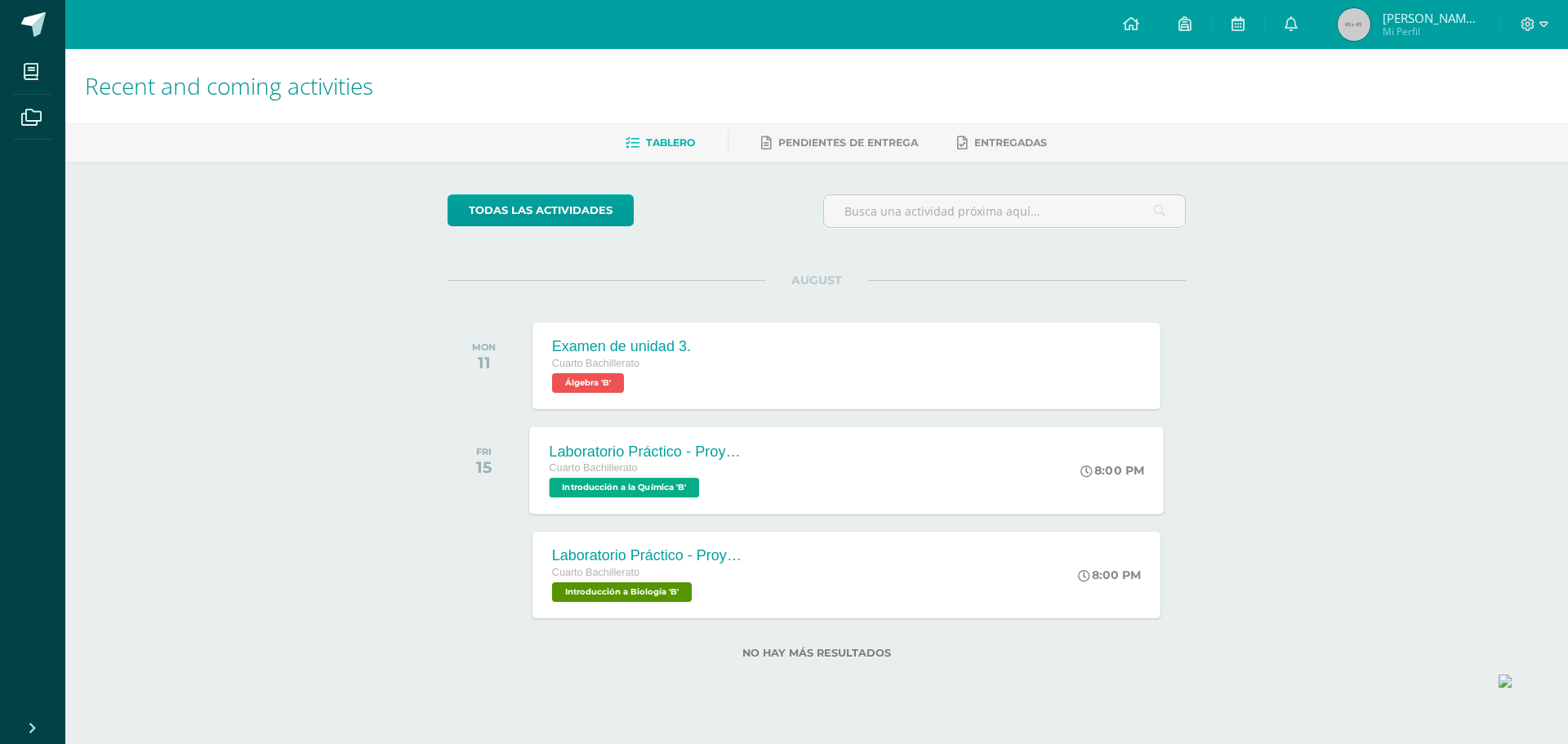
click at [678, 478] on span "Introducción a la Química 'B'" at bounding box center [624, 487] width 150 height 20
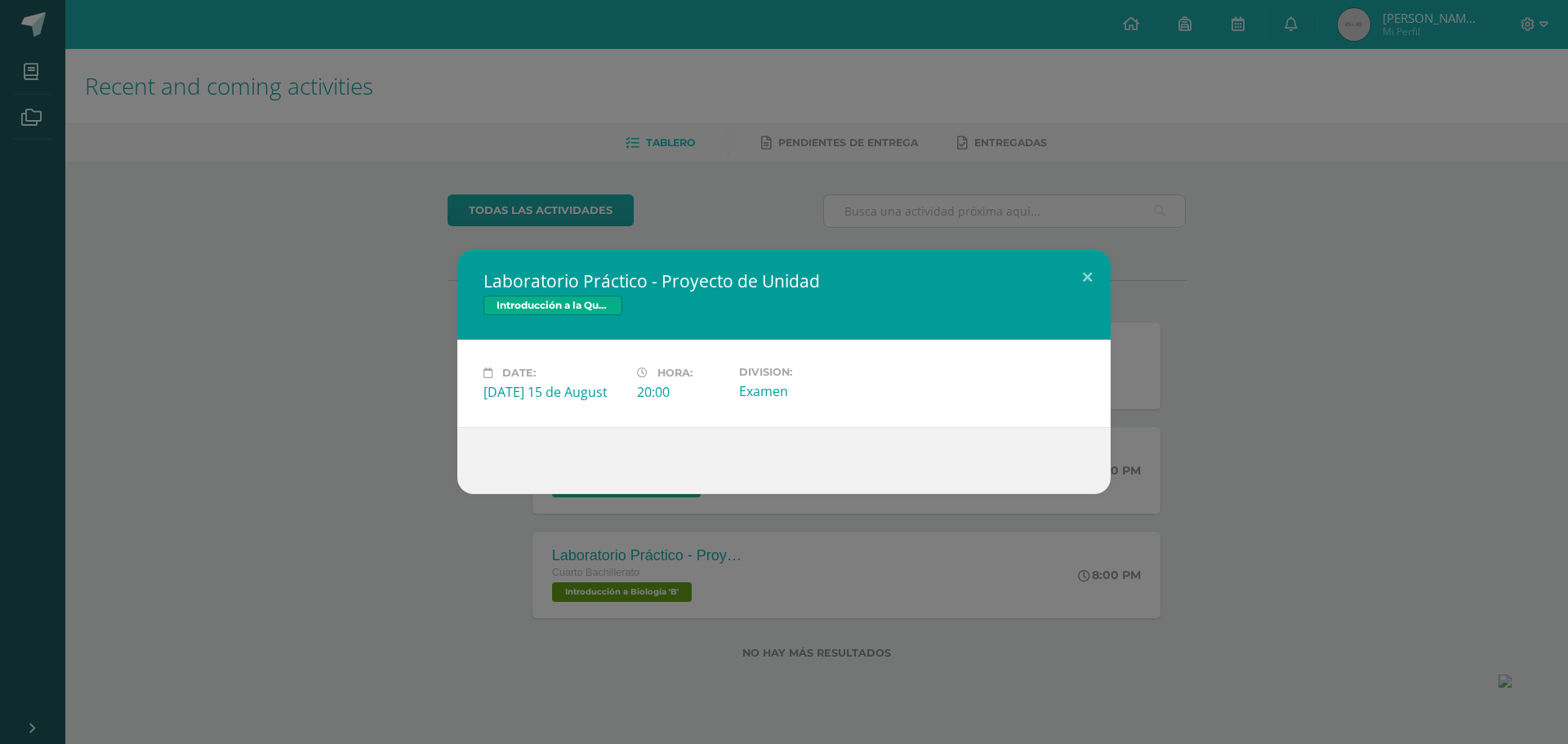
click at [454, 633] on div "Laboratorio Práctico - Proyecto de Unidad Introducción a la Química Date: Frida…" at bounding box center [784, 372] width 1568 height 744
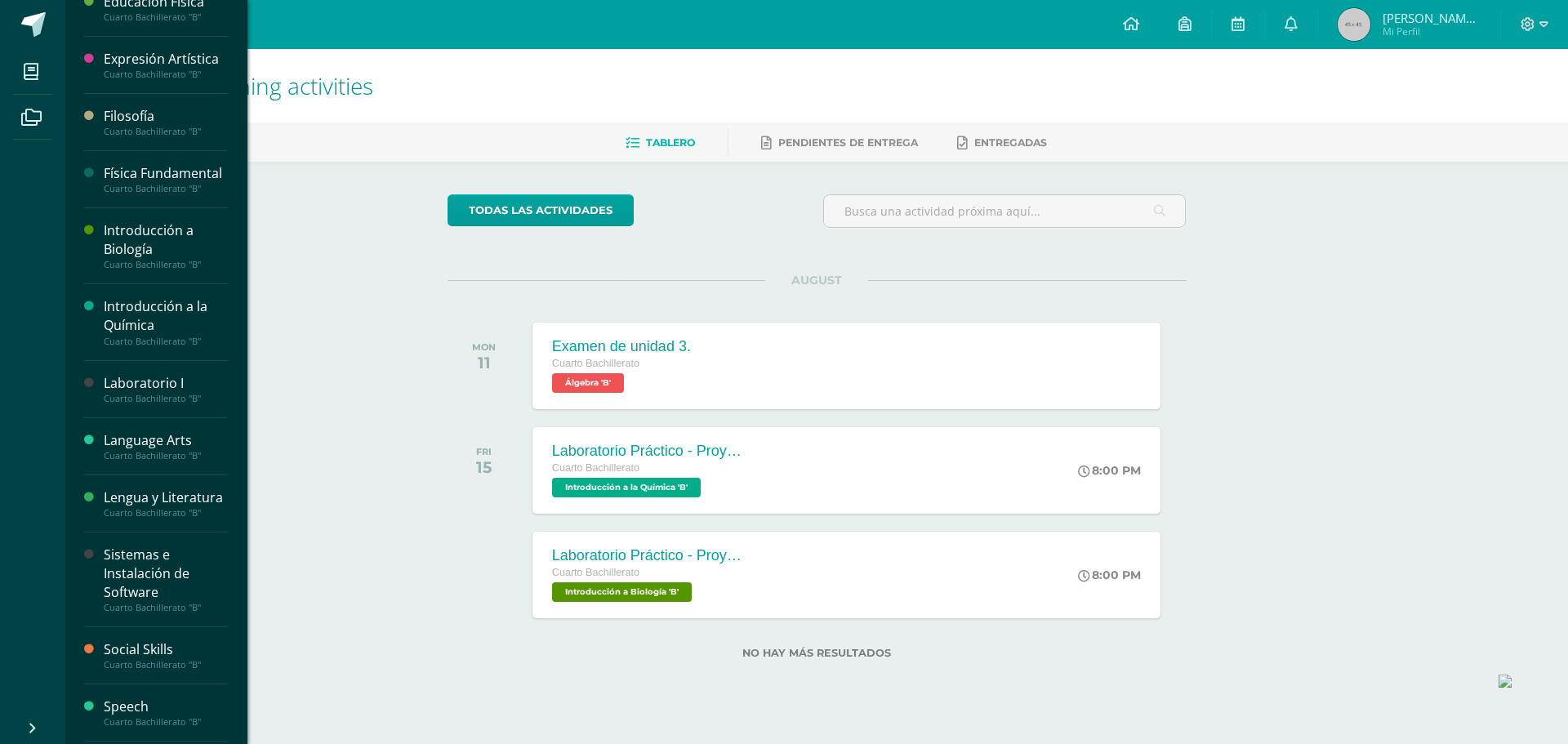
scroll to position [326, 0]
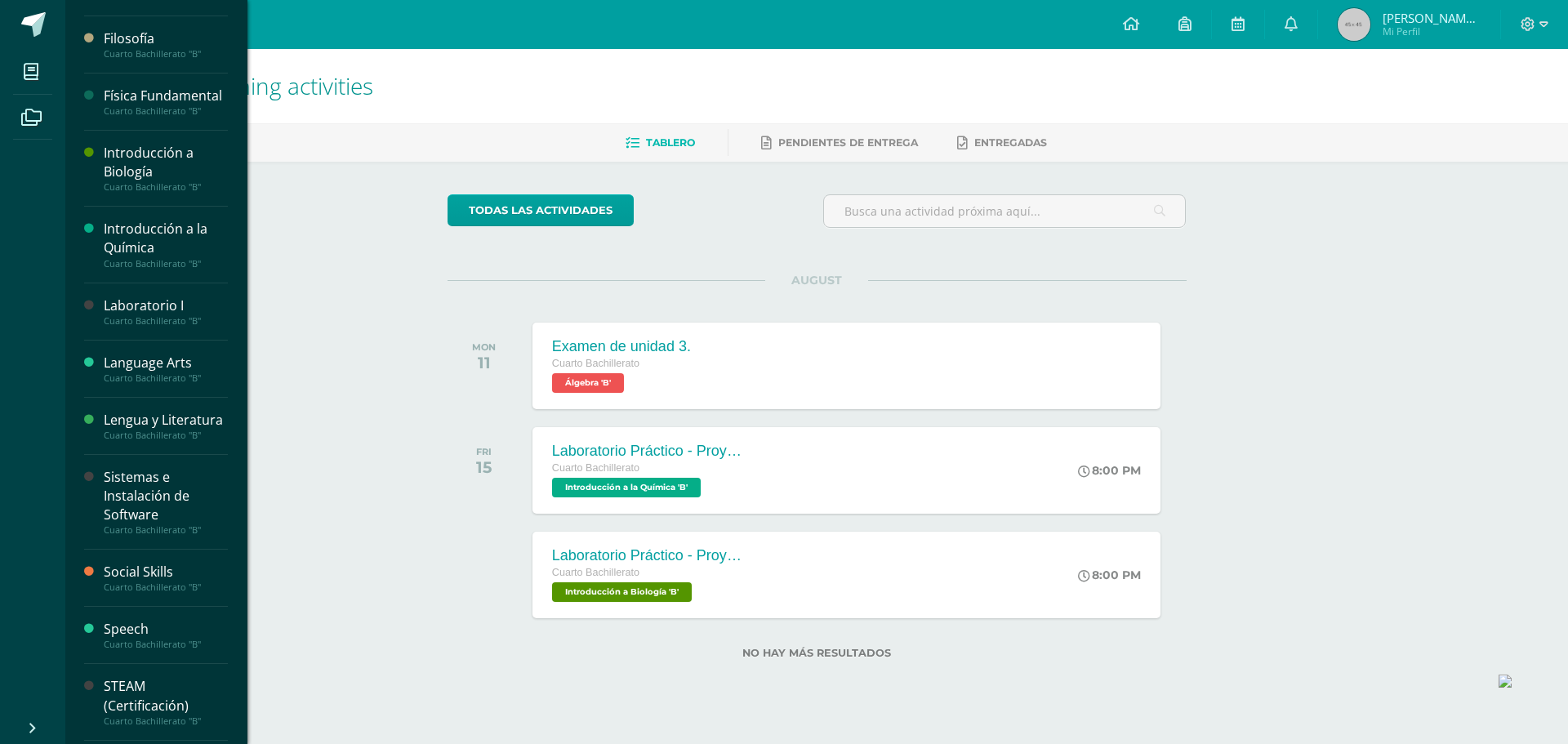
click at [123, 523] on div "Sistemas e Instalación de Software" at bounding box center [166, 496] width 124 height 56
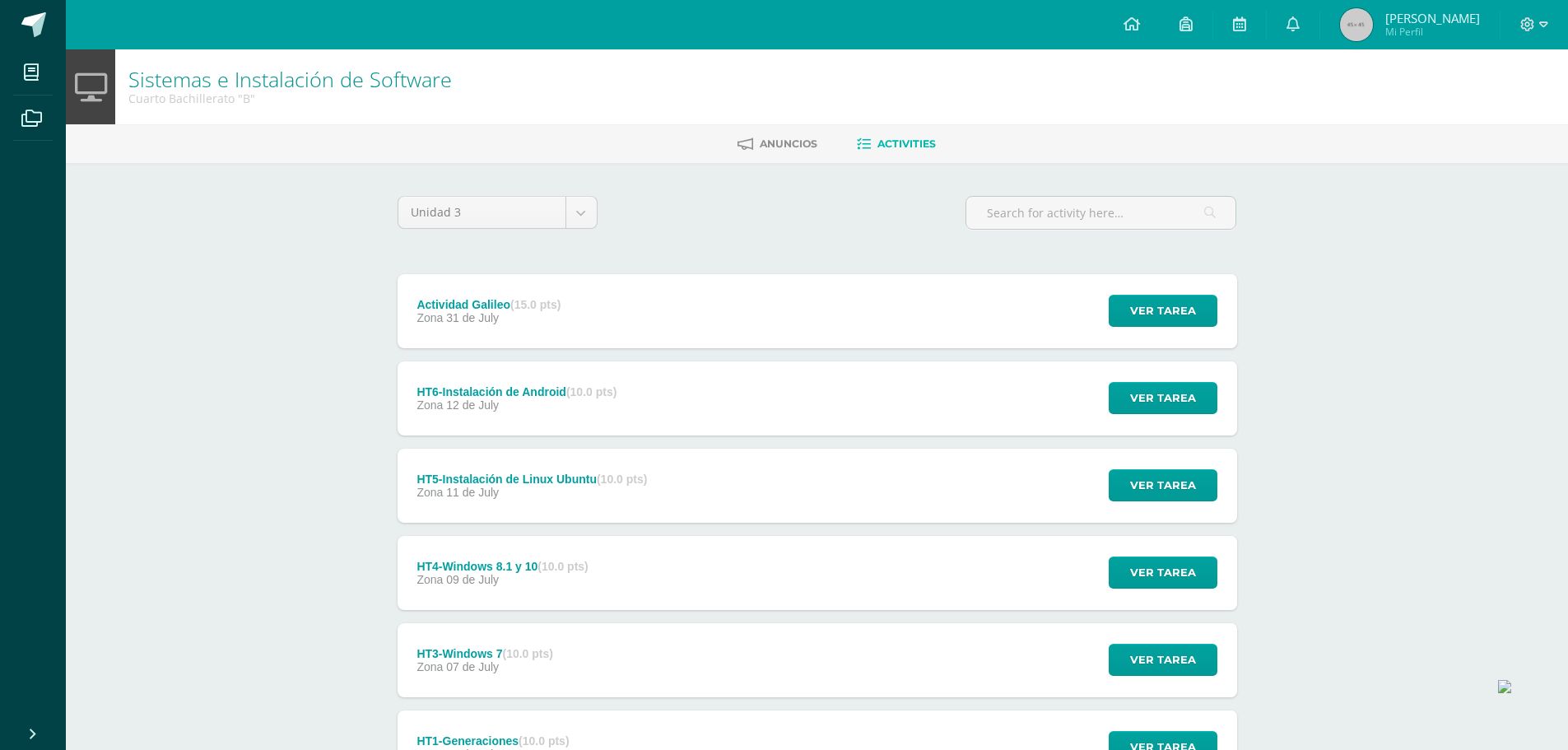
click at [1141, 433] on div "Ver tarea" at bounding box center [1160, 398] width 153 height 74
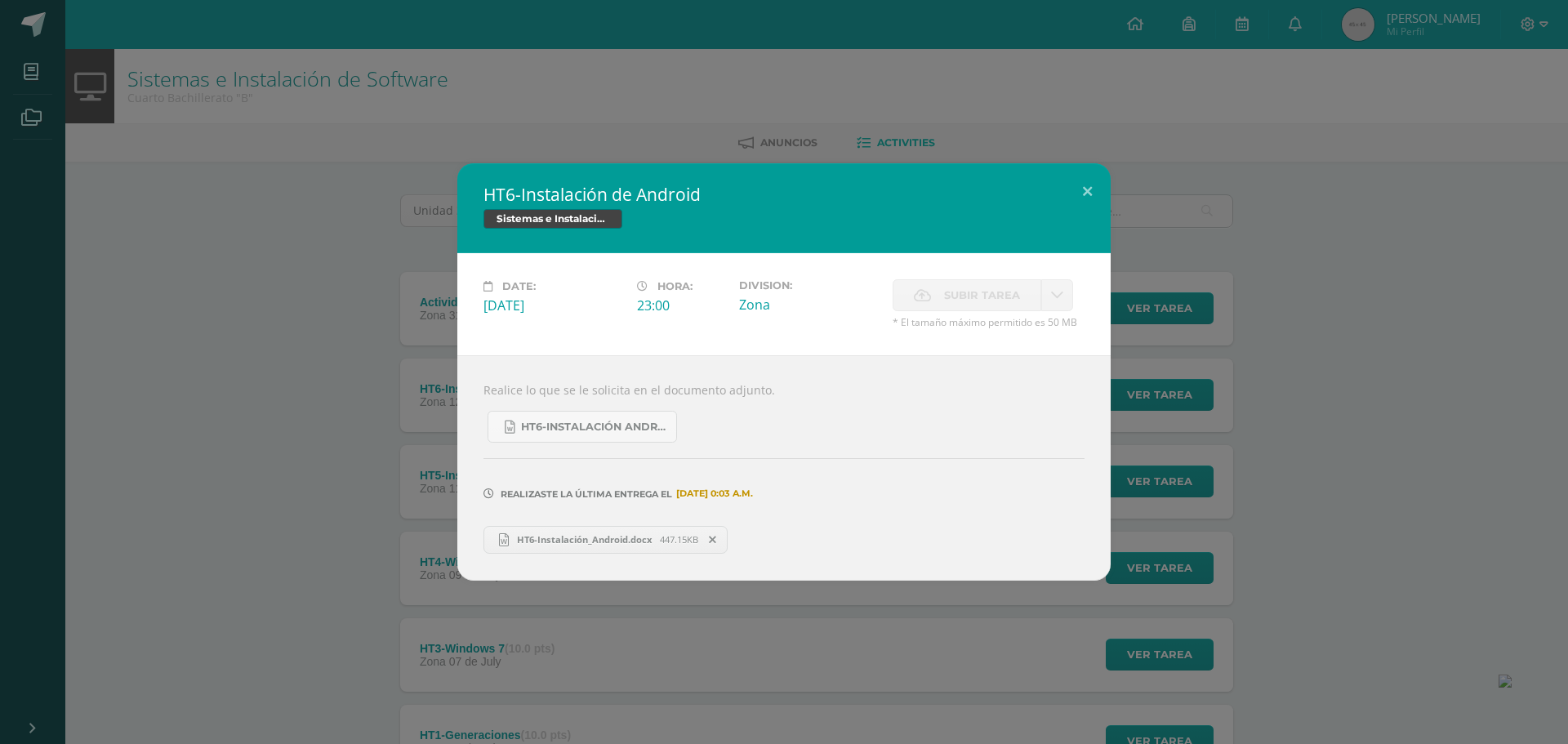
click at [1423, 305] on div "HT6-Instalación de Android Sistemas e Instalación de Software Date: [DATE] Hora…" at bounding box center [784, 372] width 1555 height 417
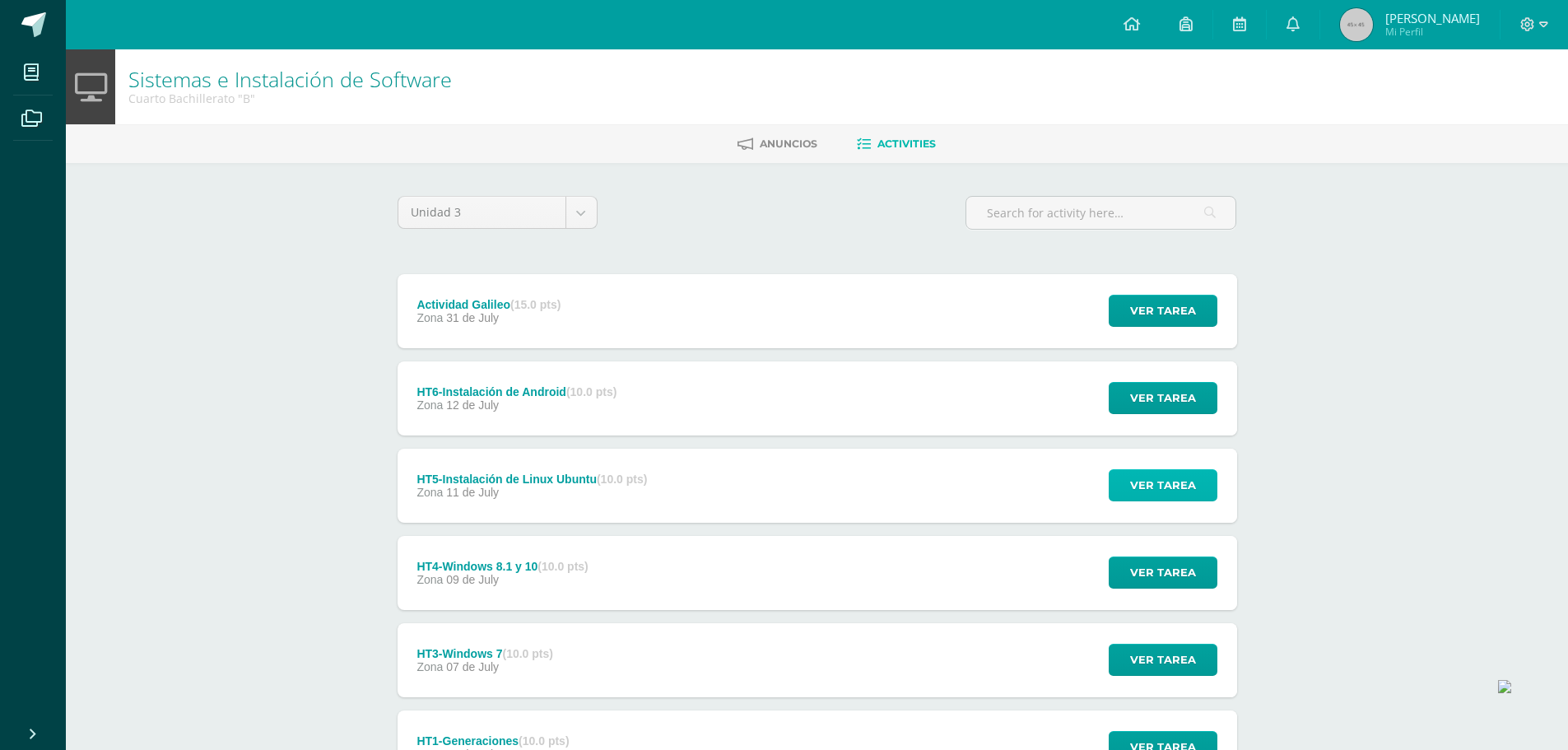
click at [1140, 493] on span "Ver tarea" at bounding box center [1163, 485] width 66 height 30
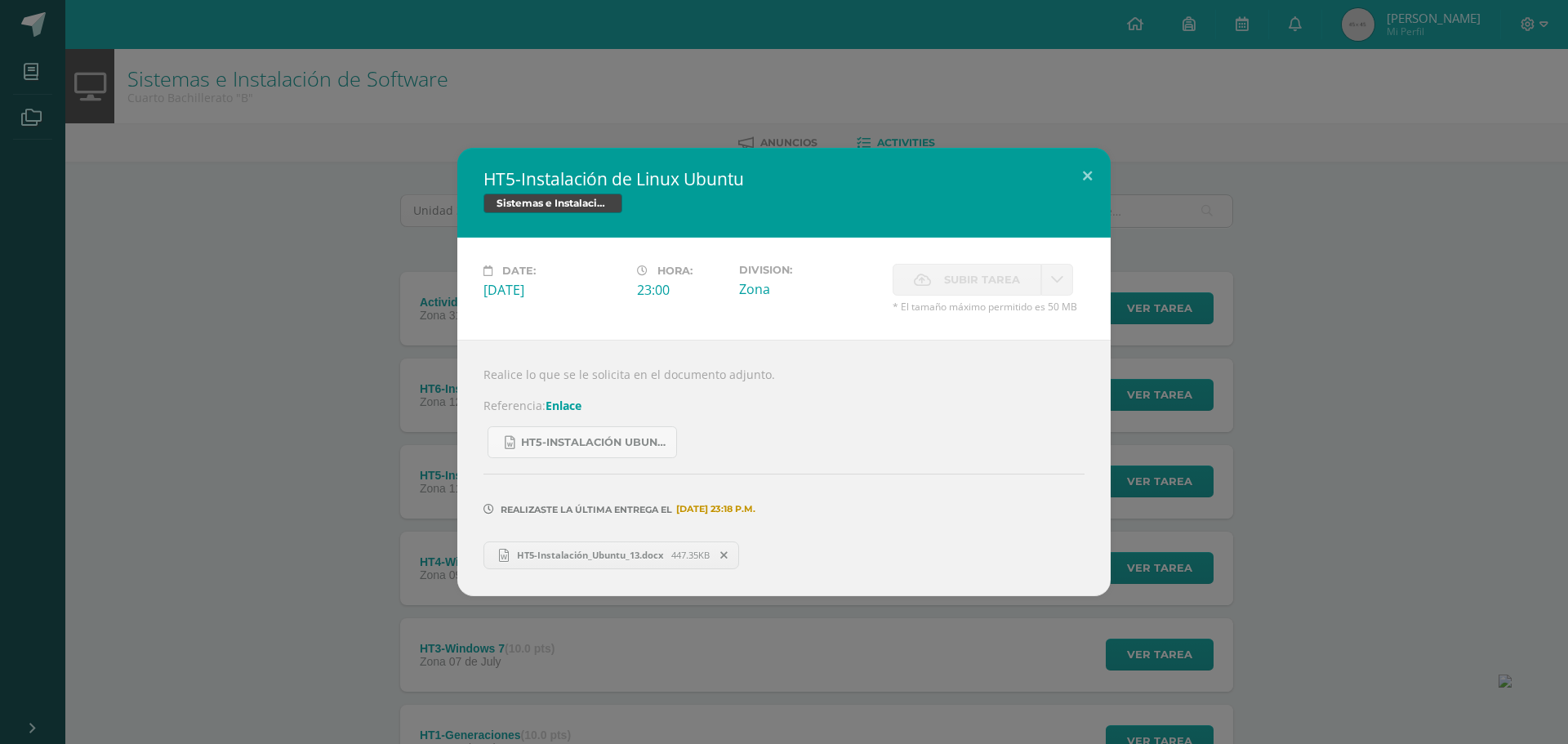
click at [1307, 427] on div "HT5-Instalación de Linux Ubuntu Sistemas e Instalación de Software Date: [DATE]…" at bounding box center [784, 371] width 1555 height 448
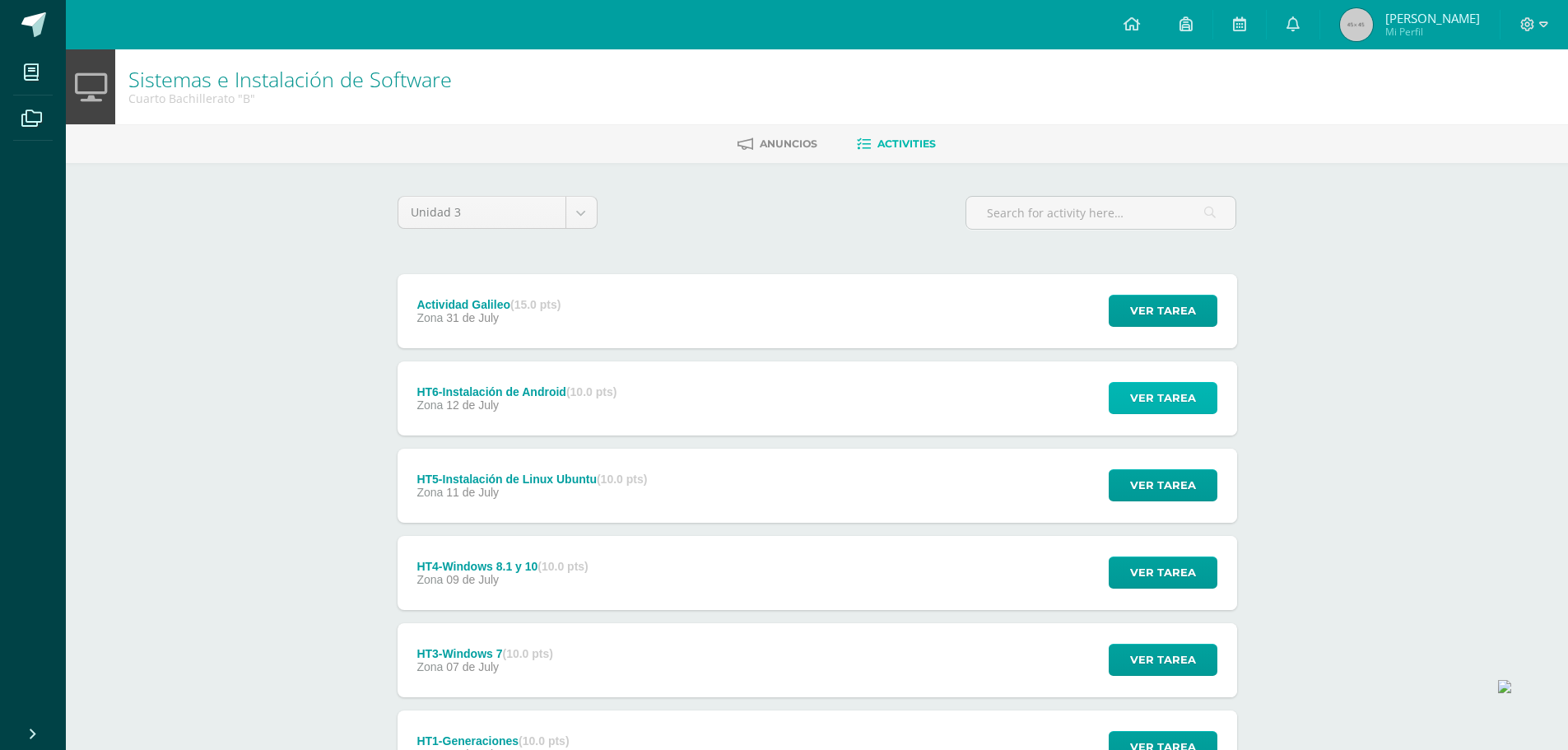
click at [1152, 391] on span "Ver tarea" at bounding box center [1163, 398] width 66 height 30
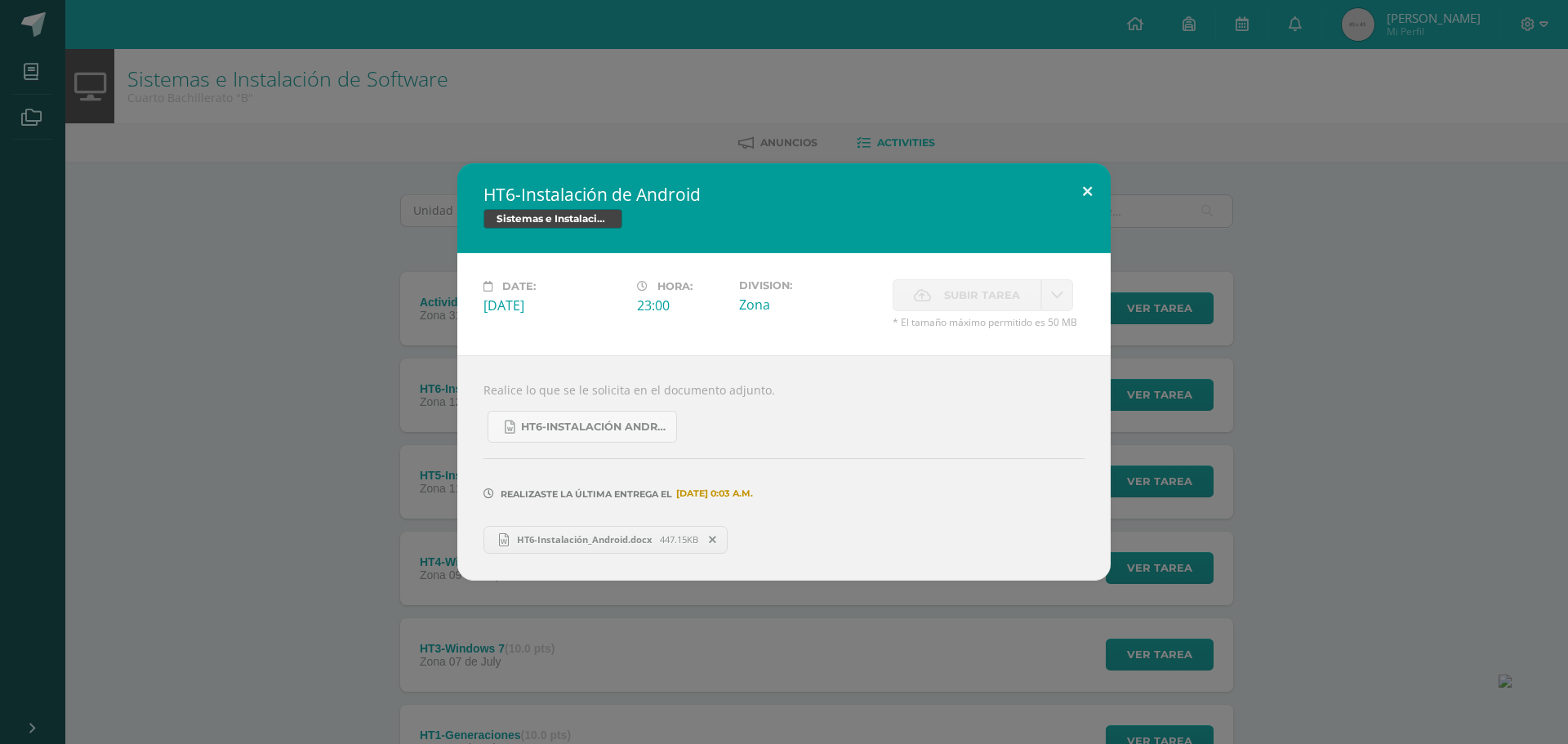
click at [1088, 183] on button at bounding box center [1088, 190] width 47 height 55
